Goal: Communication & Community: Connect with others

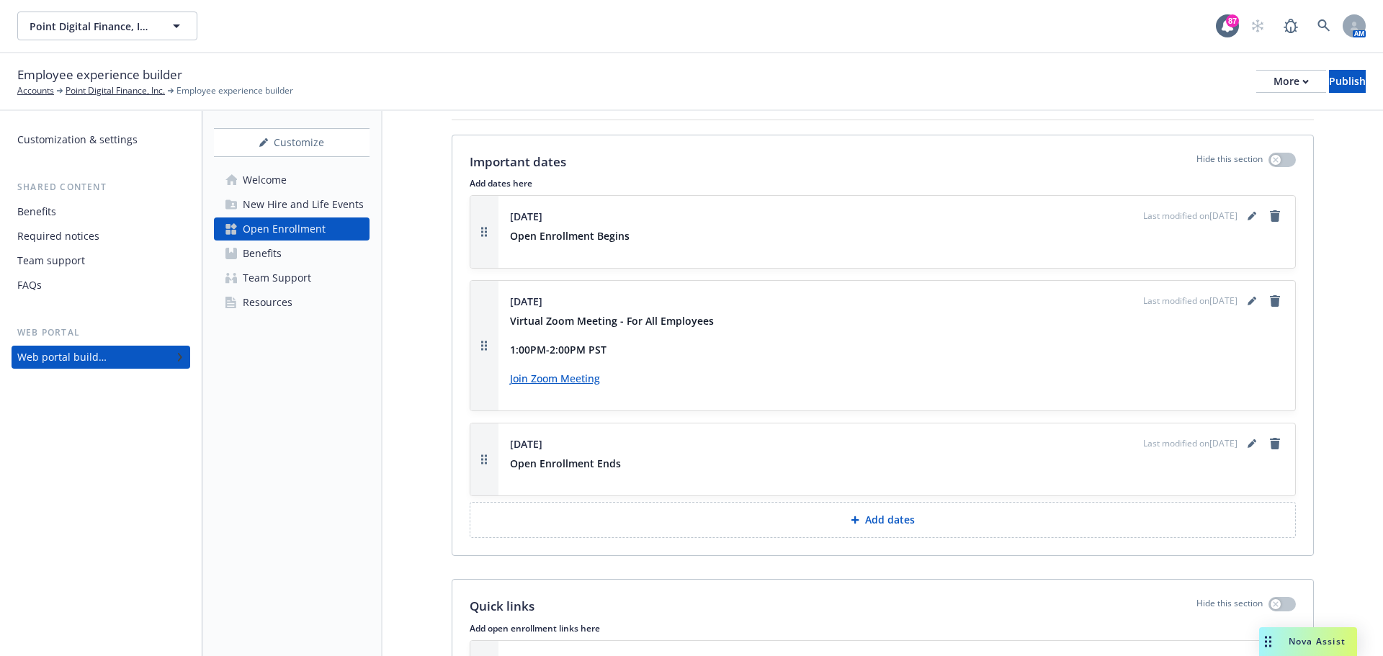
scroll to position [1657, 0]
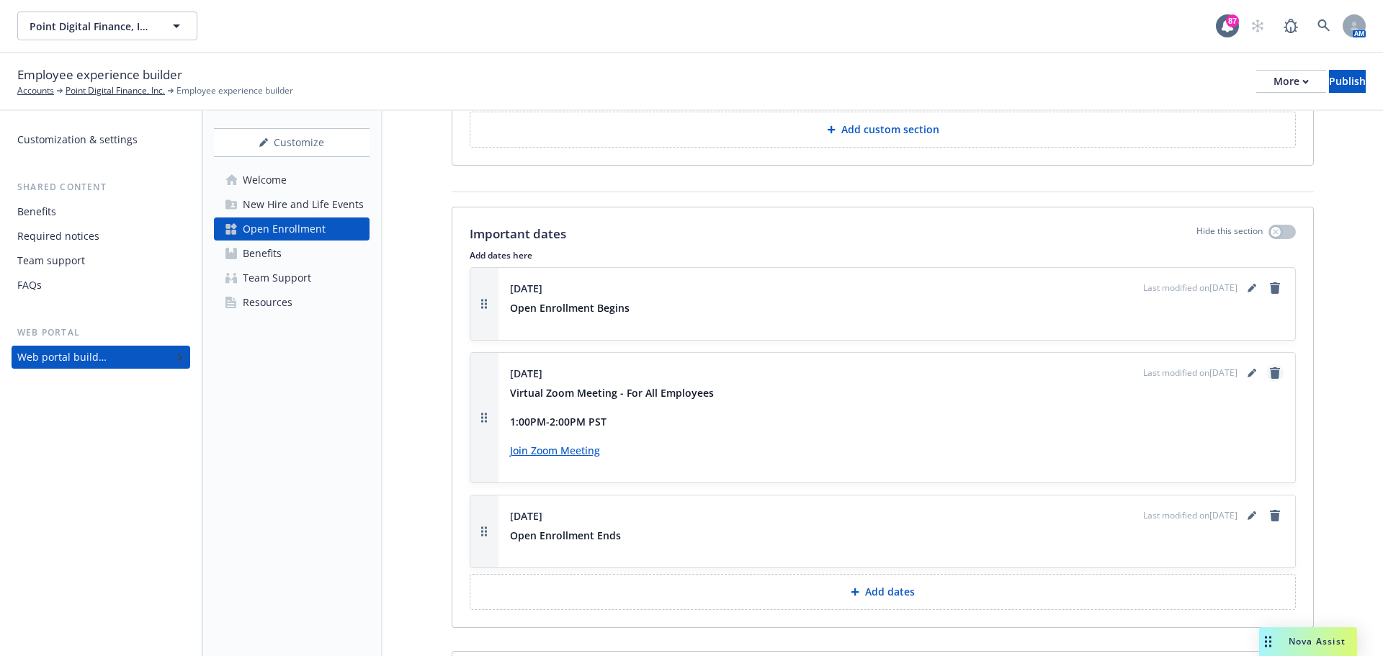
click at [1270, 367] on icon "remove" at bounding box center [1275, 373] width 10 height 12
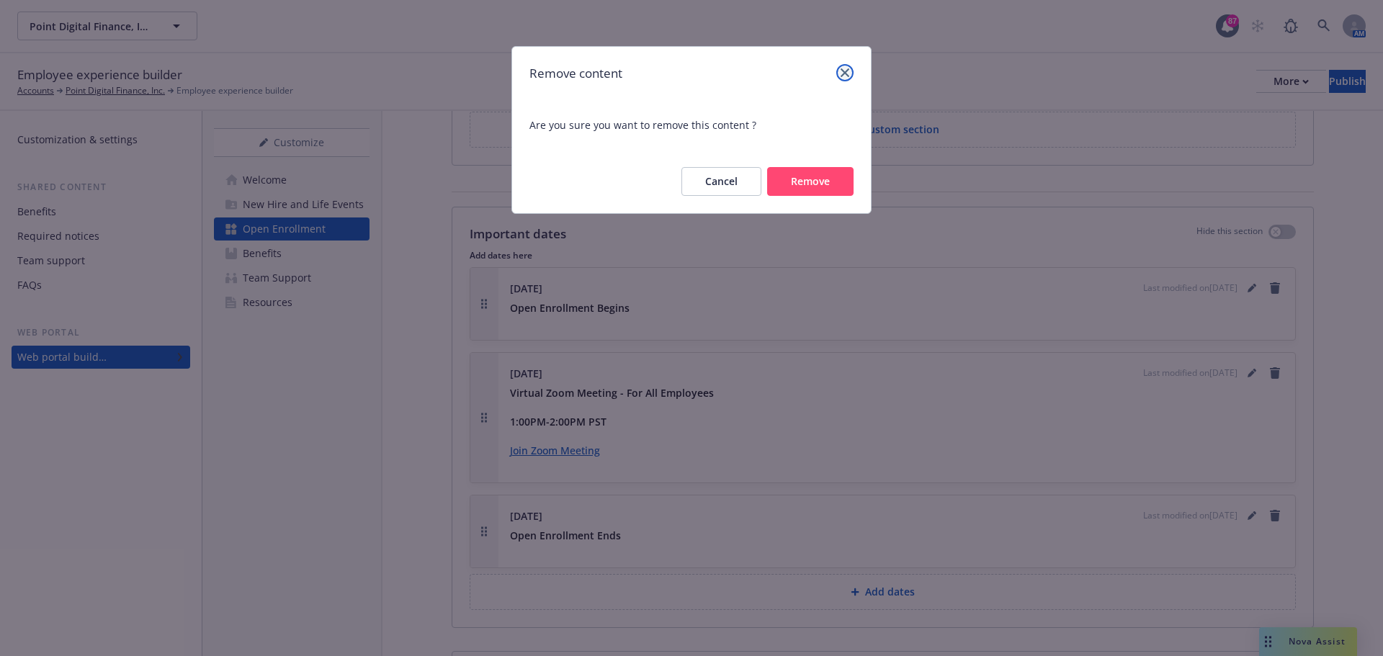
click at [847, 78] on link "close" at bounding box center [845, 72] width 17 height 17
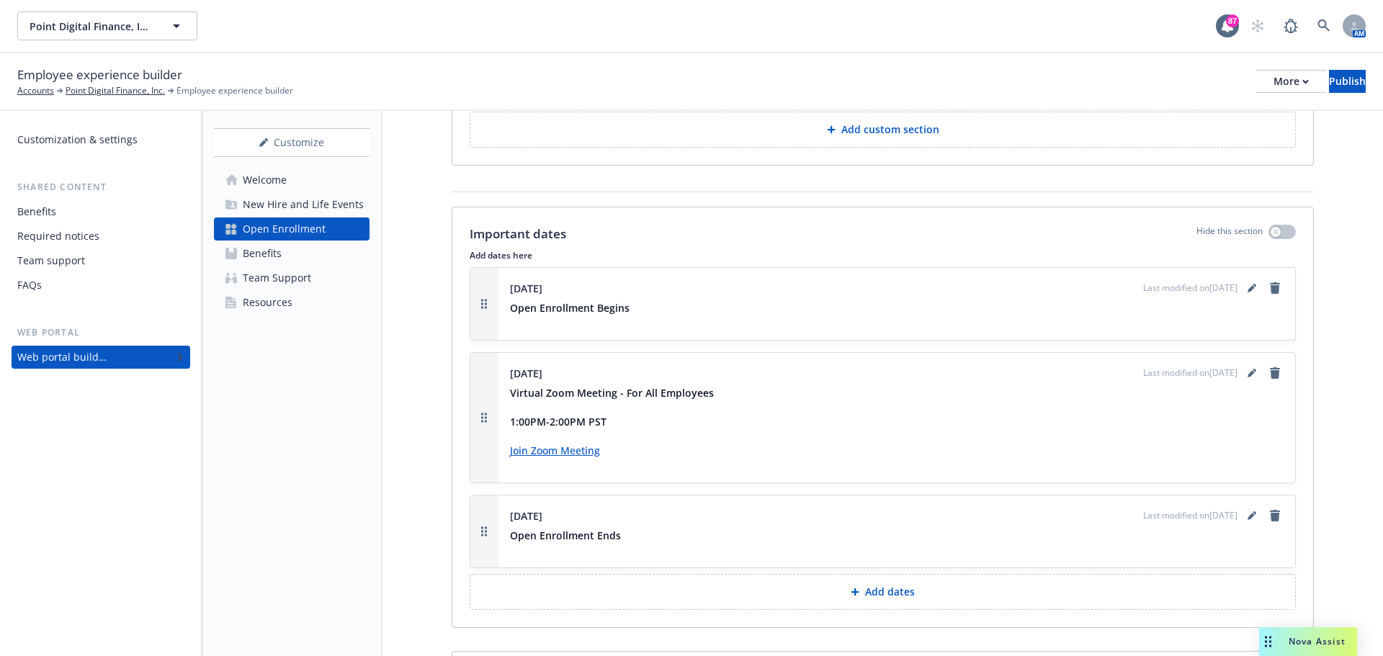
click at [556, 444] on link "Join Zoom Meeting" at bounding box center [555, 451] width 90 height 14
